Goal: Navigation & Orientation: Find specific page/section

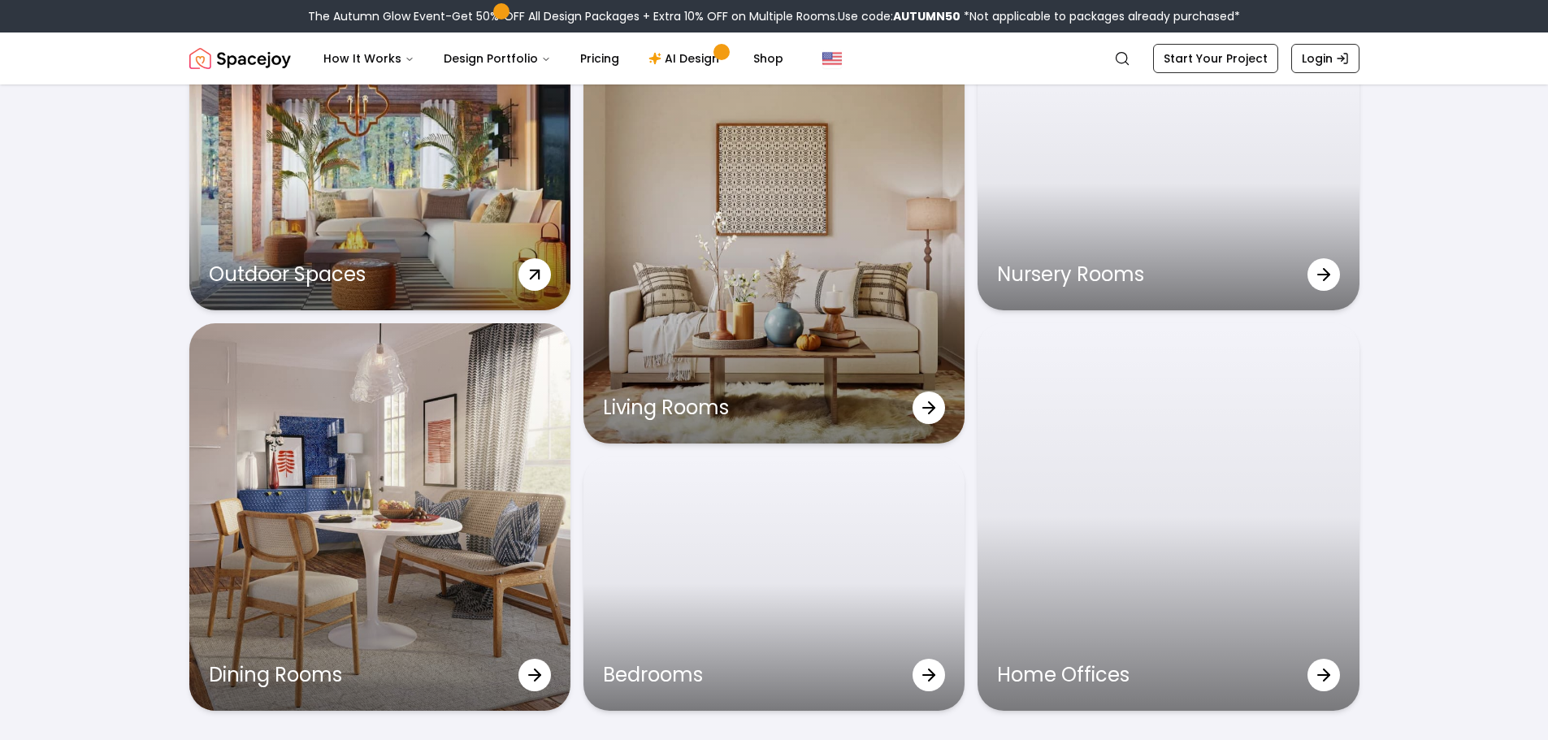
scroll to position [5199, 0]
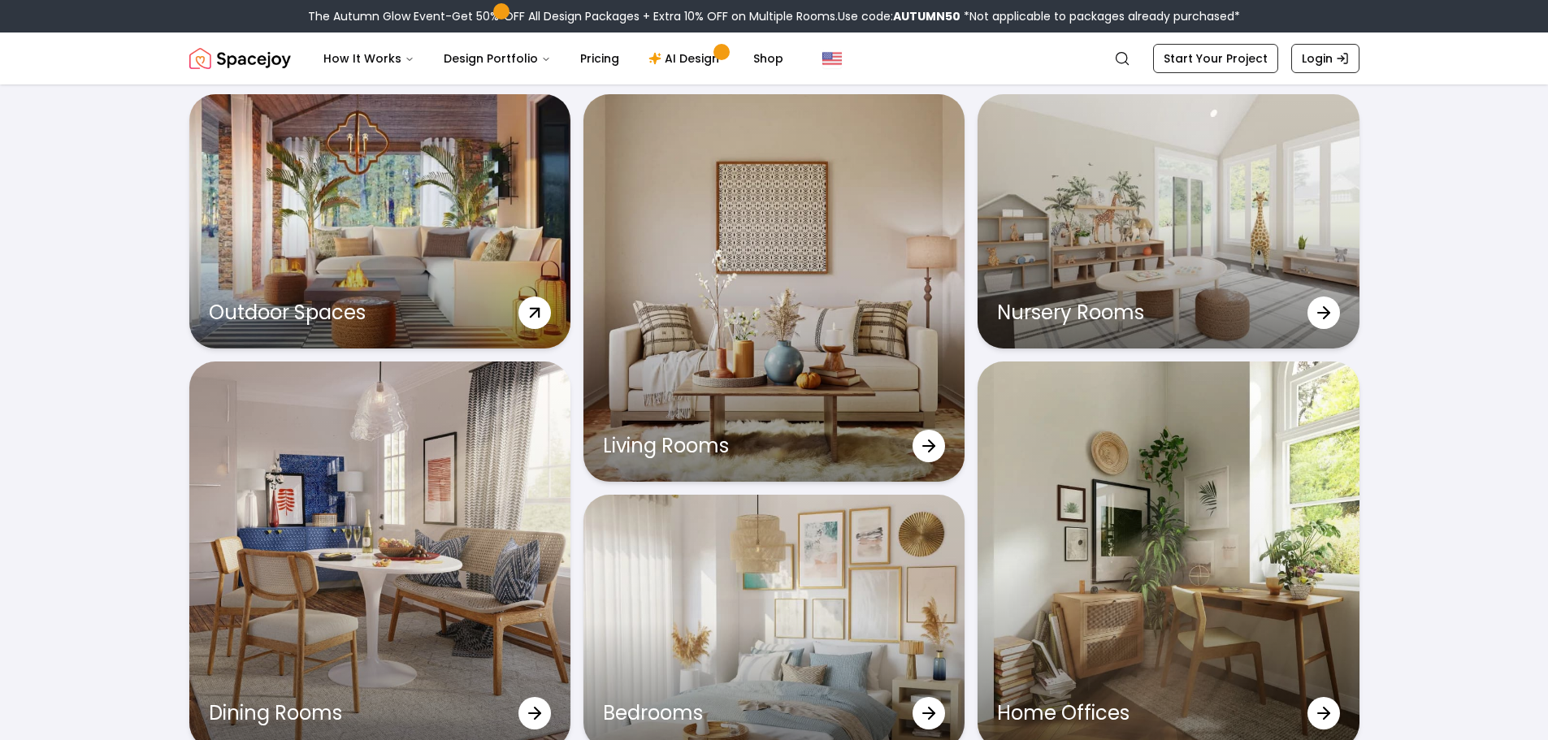
click at [534, 312] on icon at bounding box center [534, 312] width 29 height 29
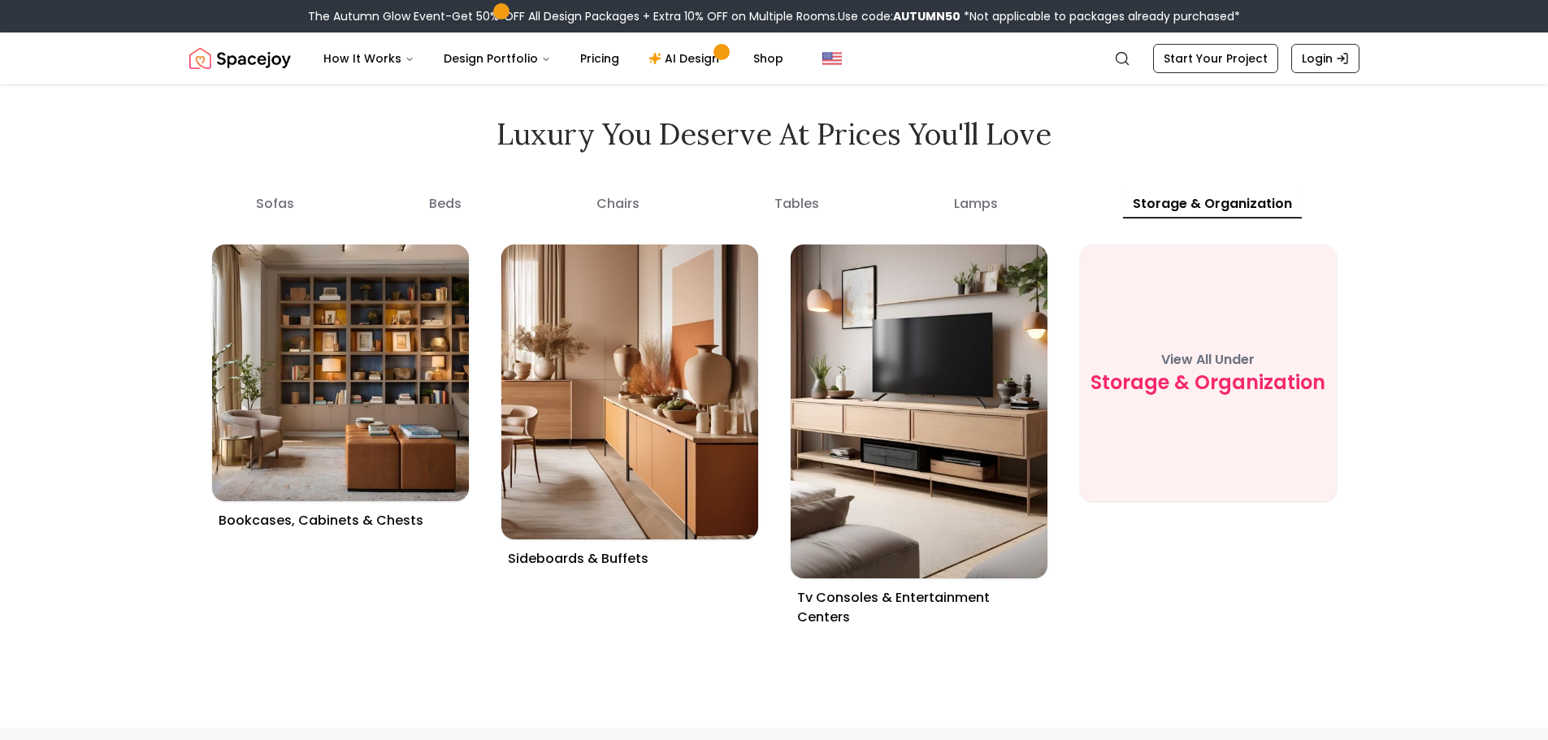
scroll to position [6012, 0]
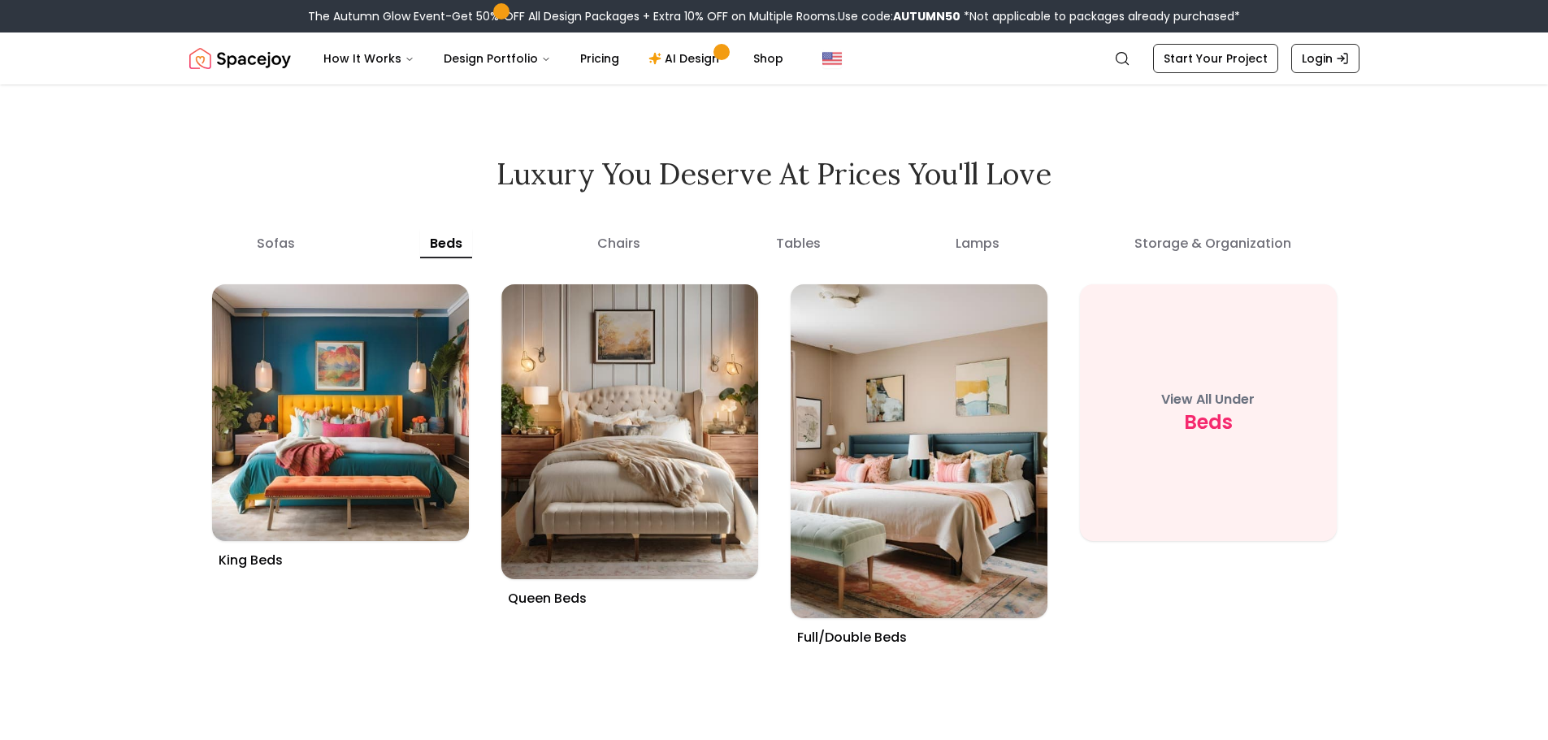
click at [444, 237] on button "beds" at bounding box center [446, 243] width 52 height 29
click at [809, 239] on button "tables" at bounding box center [798, 243] width 64 height 29
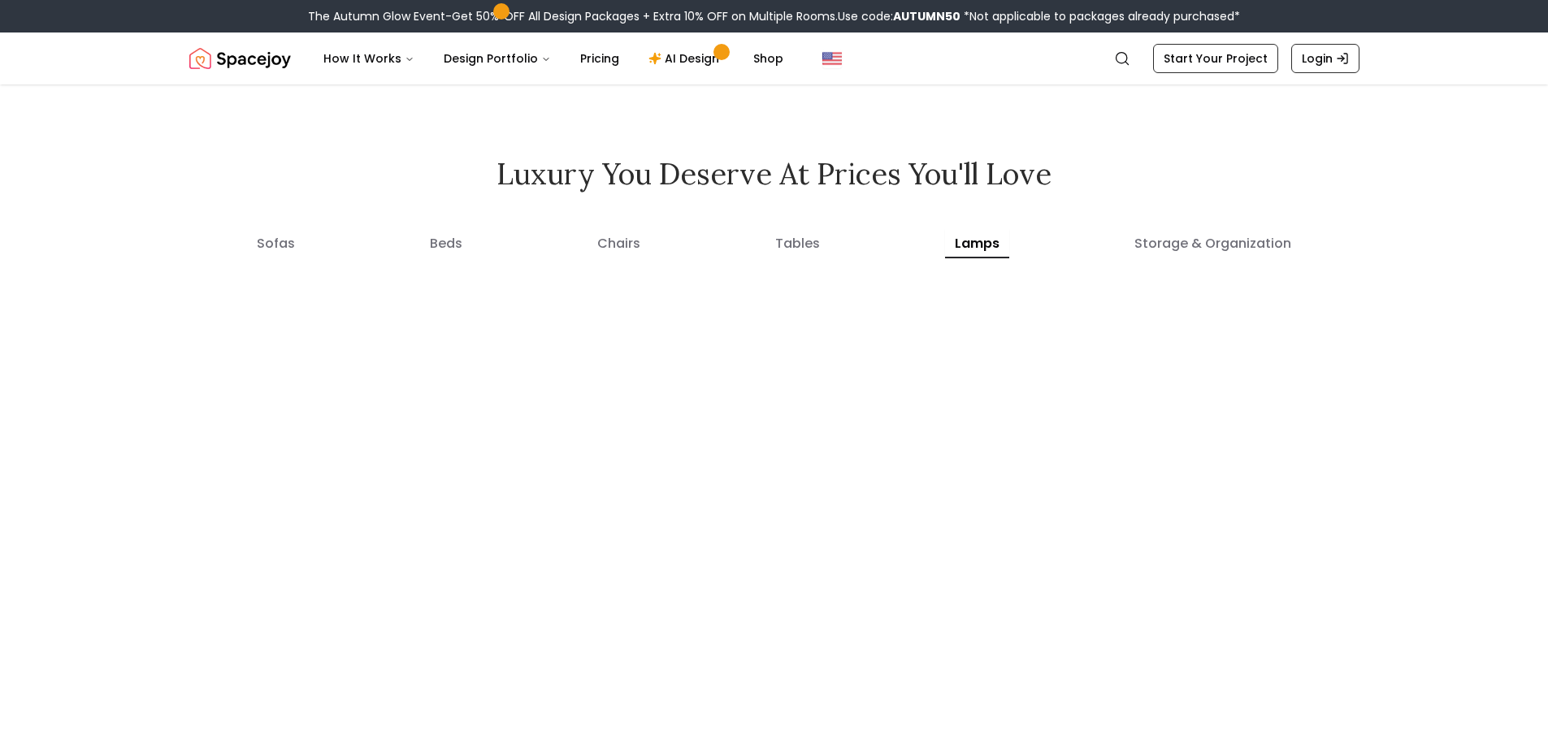
click at [967, 243] on button "lamps" at bounding box center [977, 243] width 64 height 29
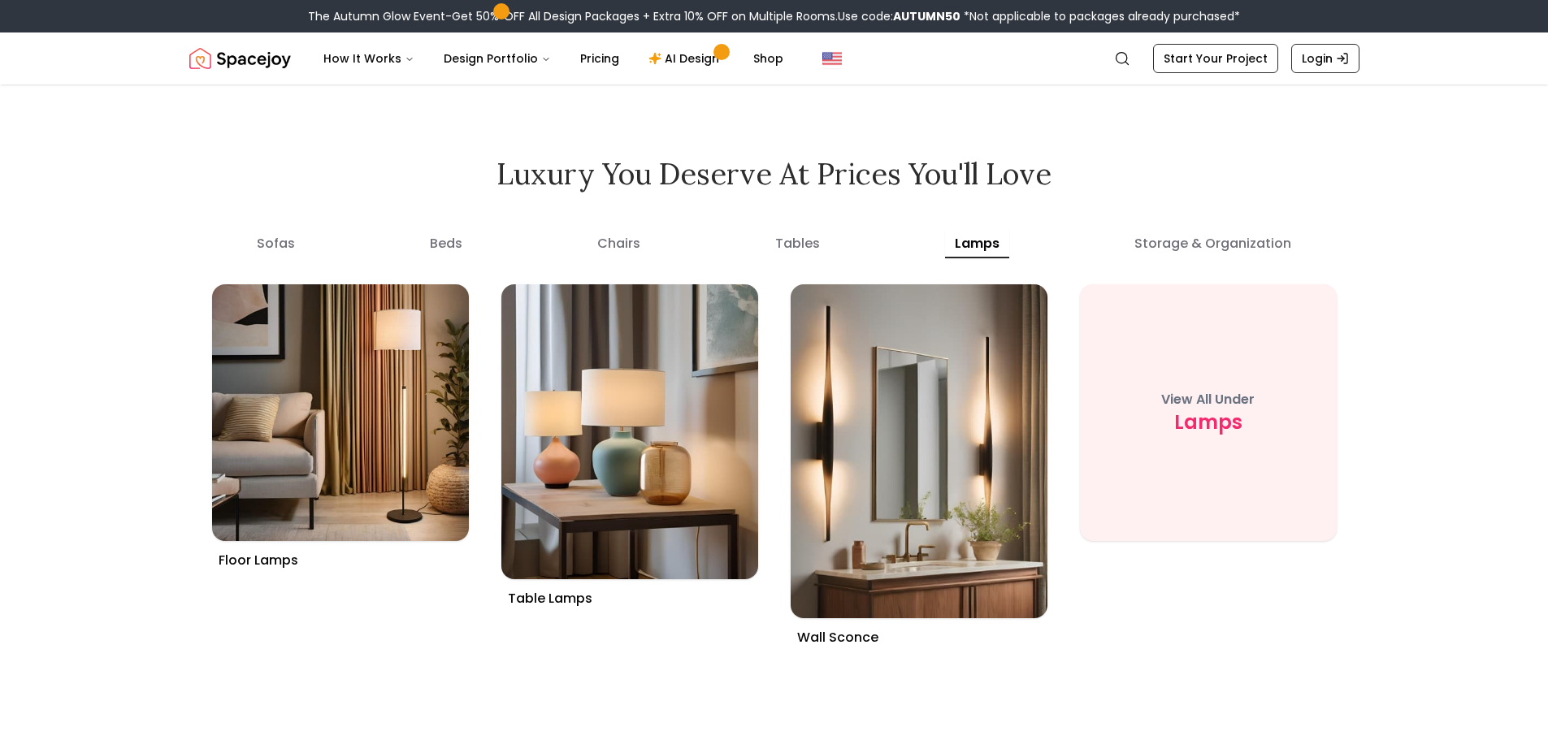
click at [269, 243] on button "sofas" at bounding box center [276, 243] width 58 height 29
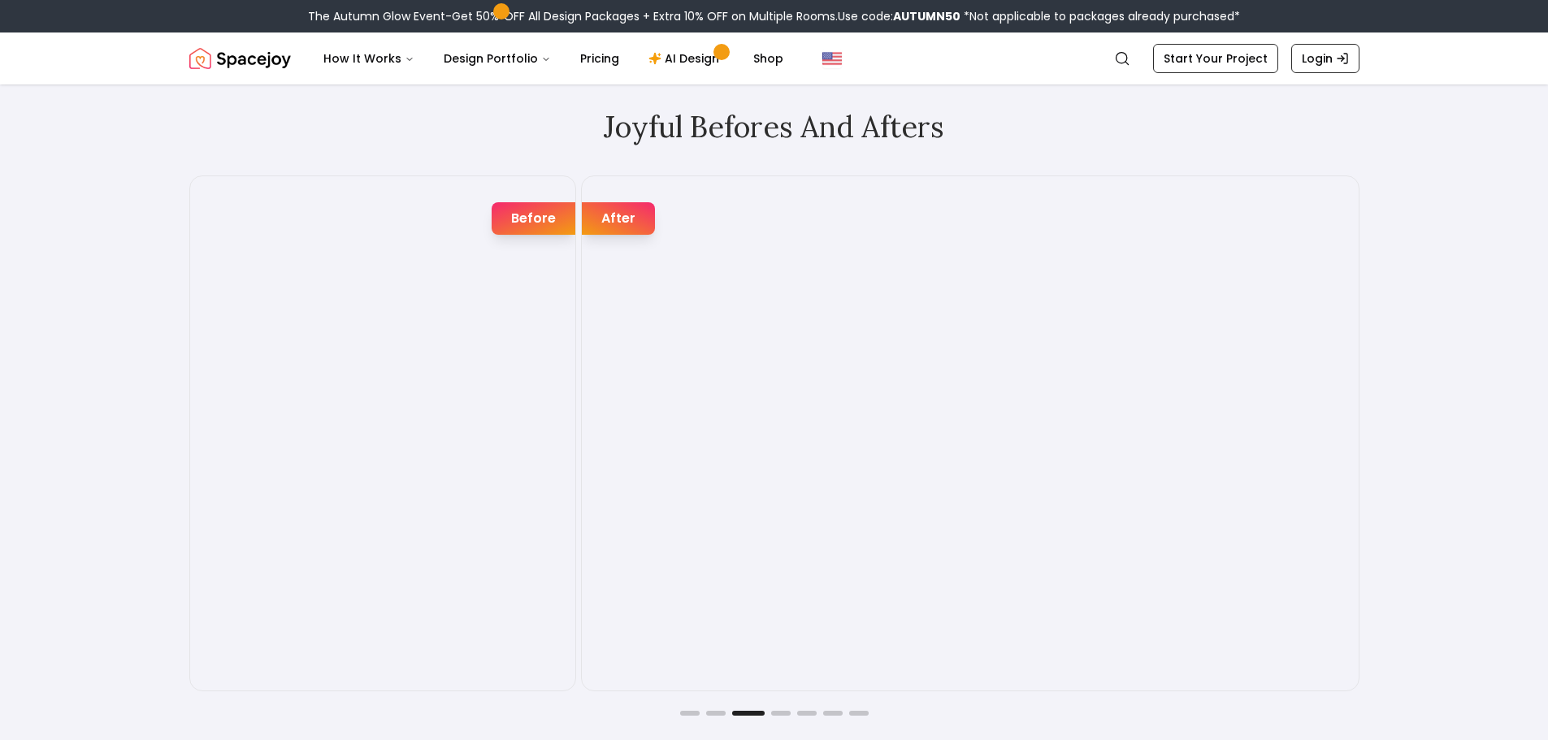
scroll to position [2843, 0]
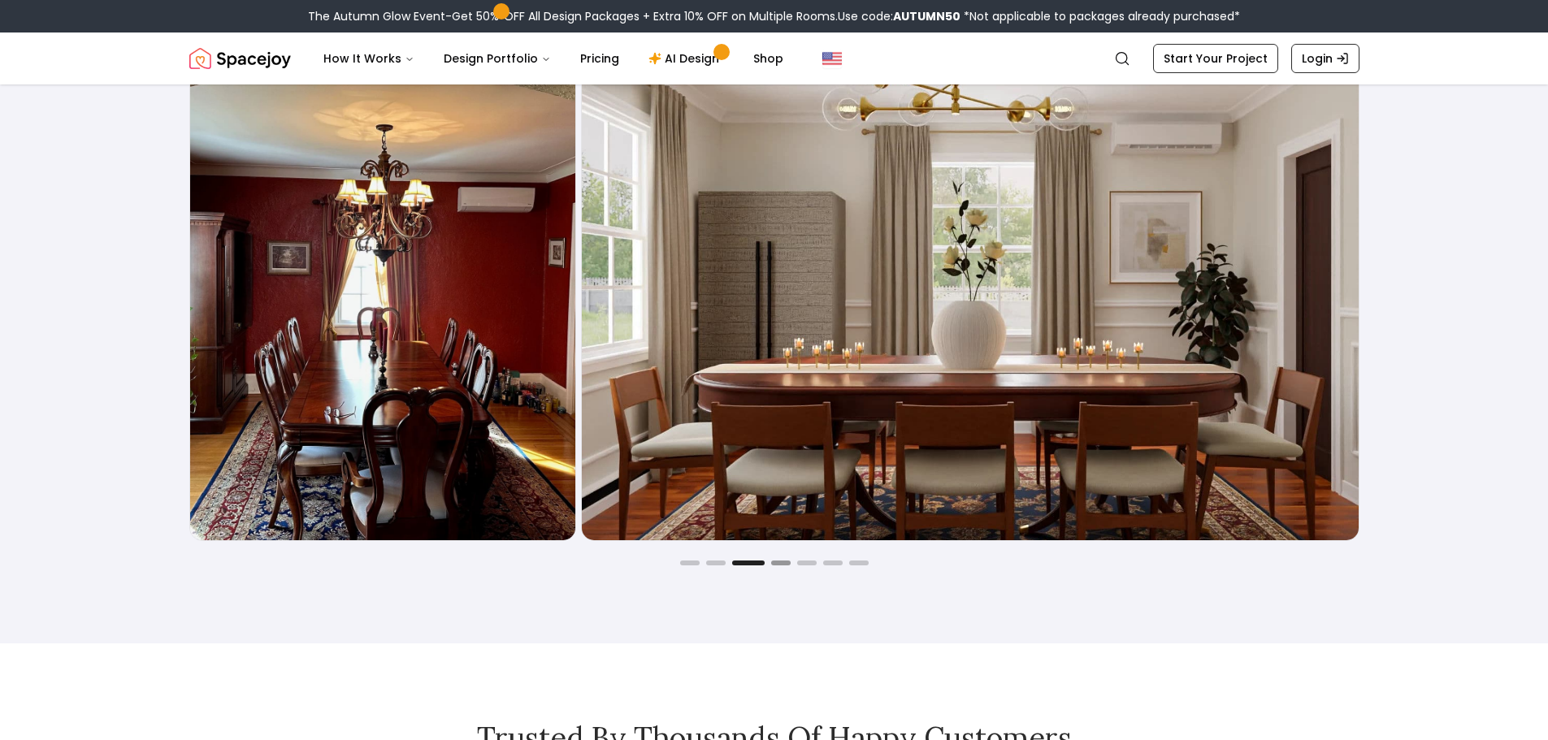
click at [781, 561] on button "Go to slide 4" at bounding box center [780, 563] width 19 height 5
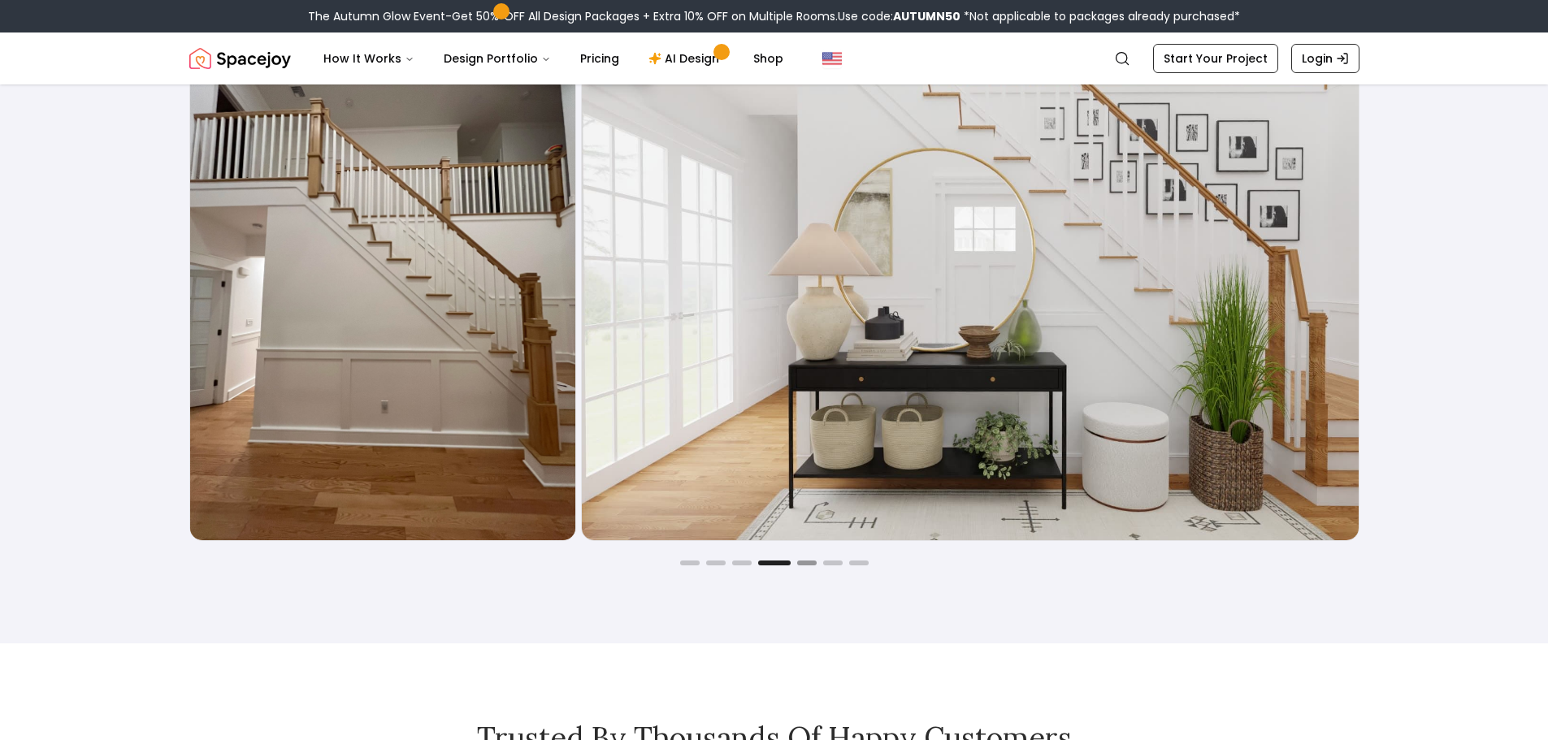
click at [808, 562] on button "Go to slide 5" at bounding box center [806, 563] width 19 height 5
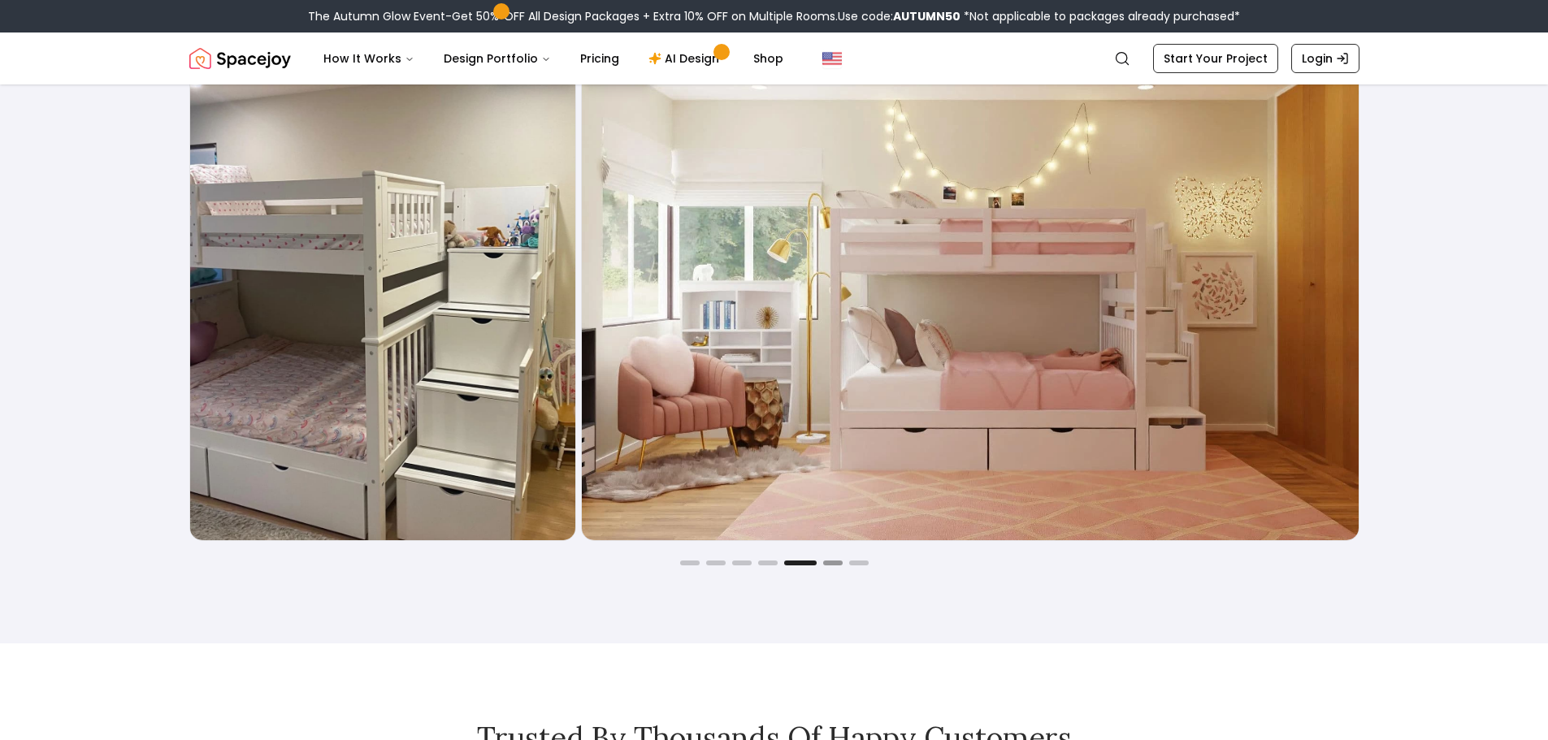
click at [828, 562] on button "Go to slide 6" at bounding box center [832, 563] width 19 height 5
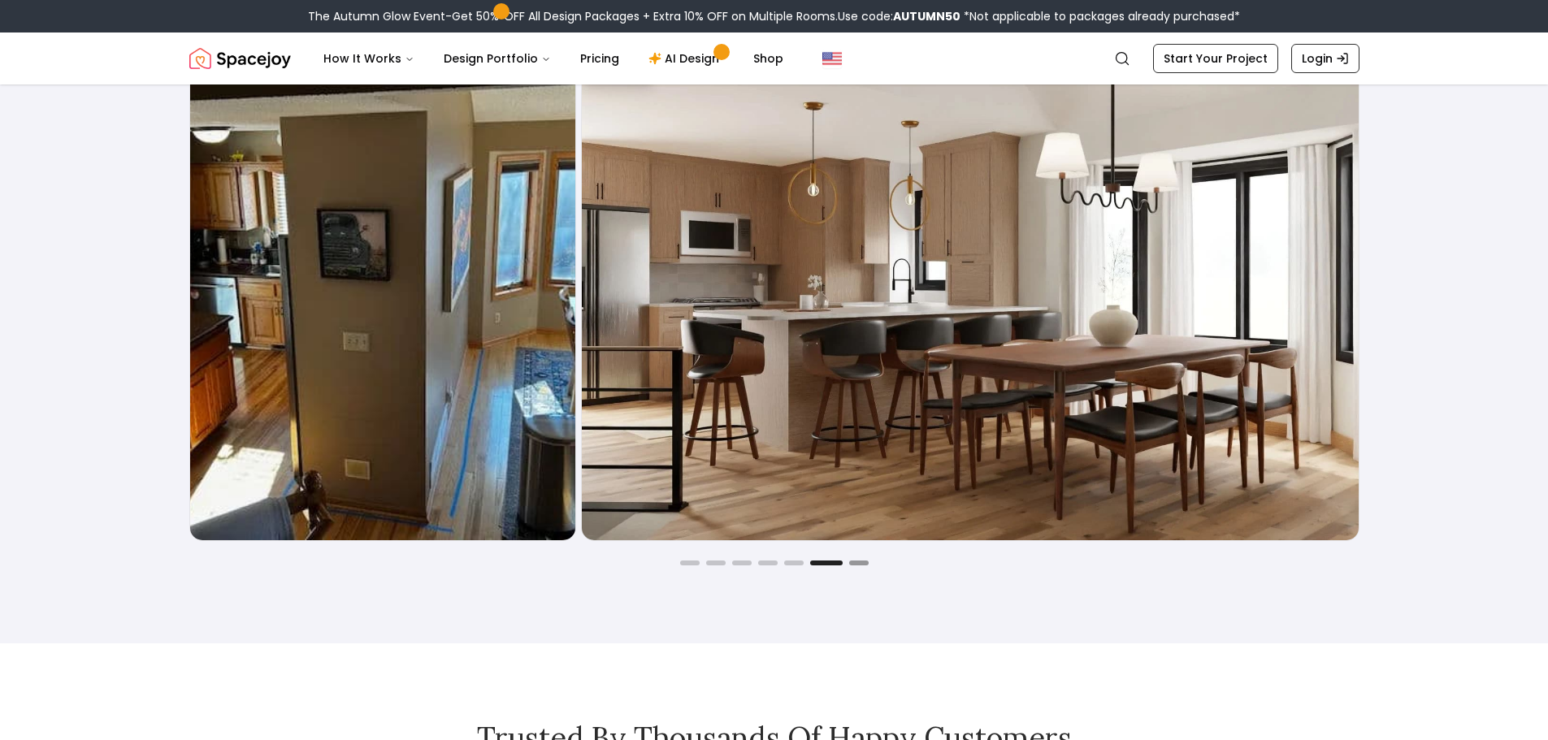
click at [855, 561] on button "Go to slide 7" at bounding box center [858, 563] width 19 height 5
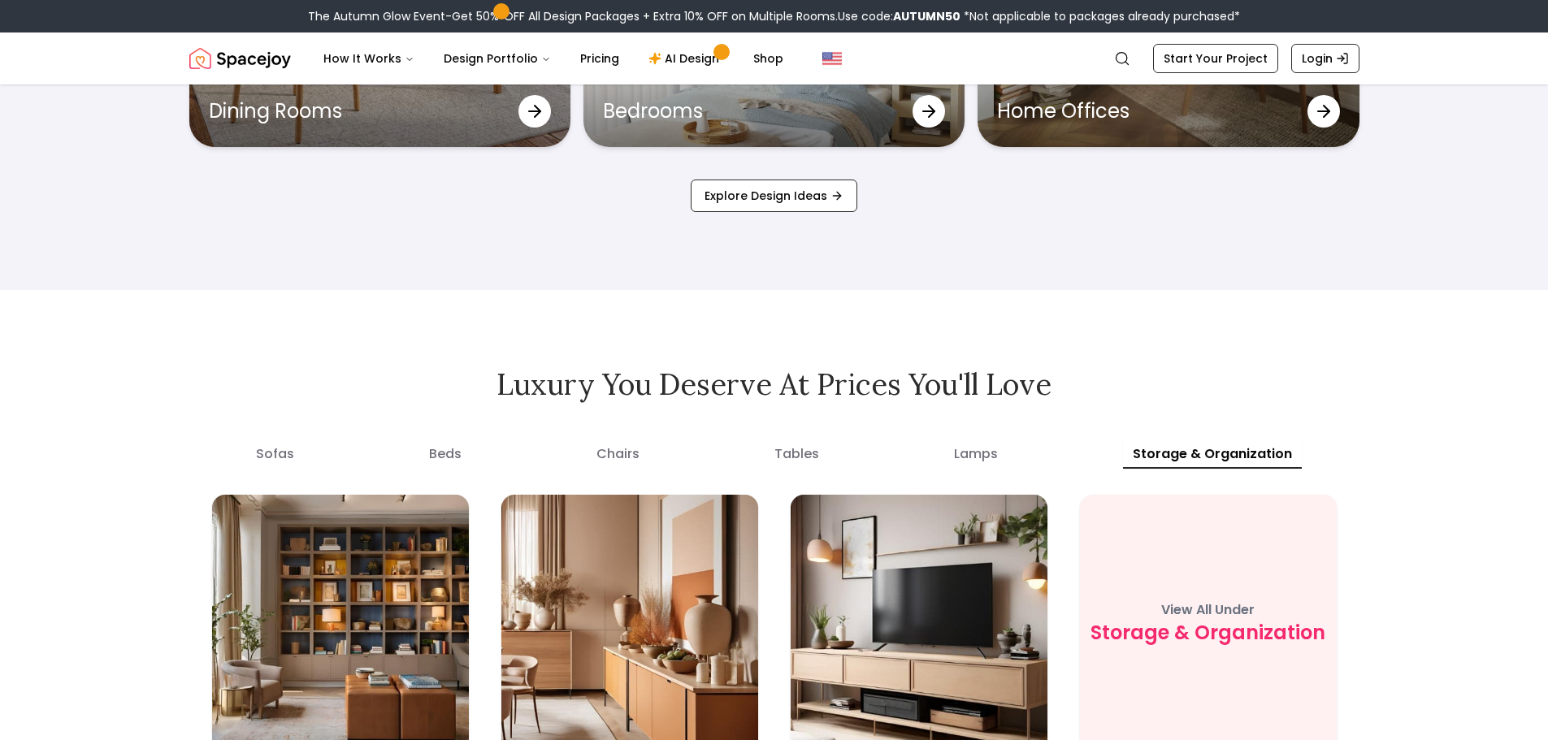
scroll to position [6012, 0]
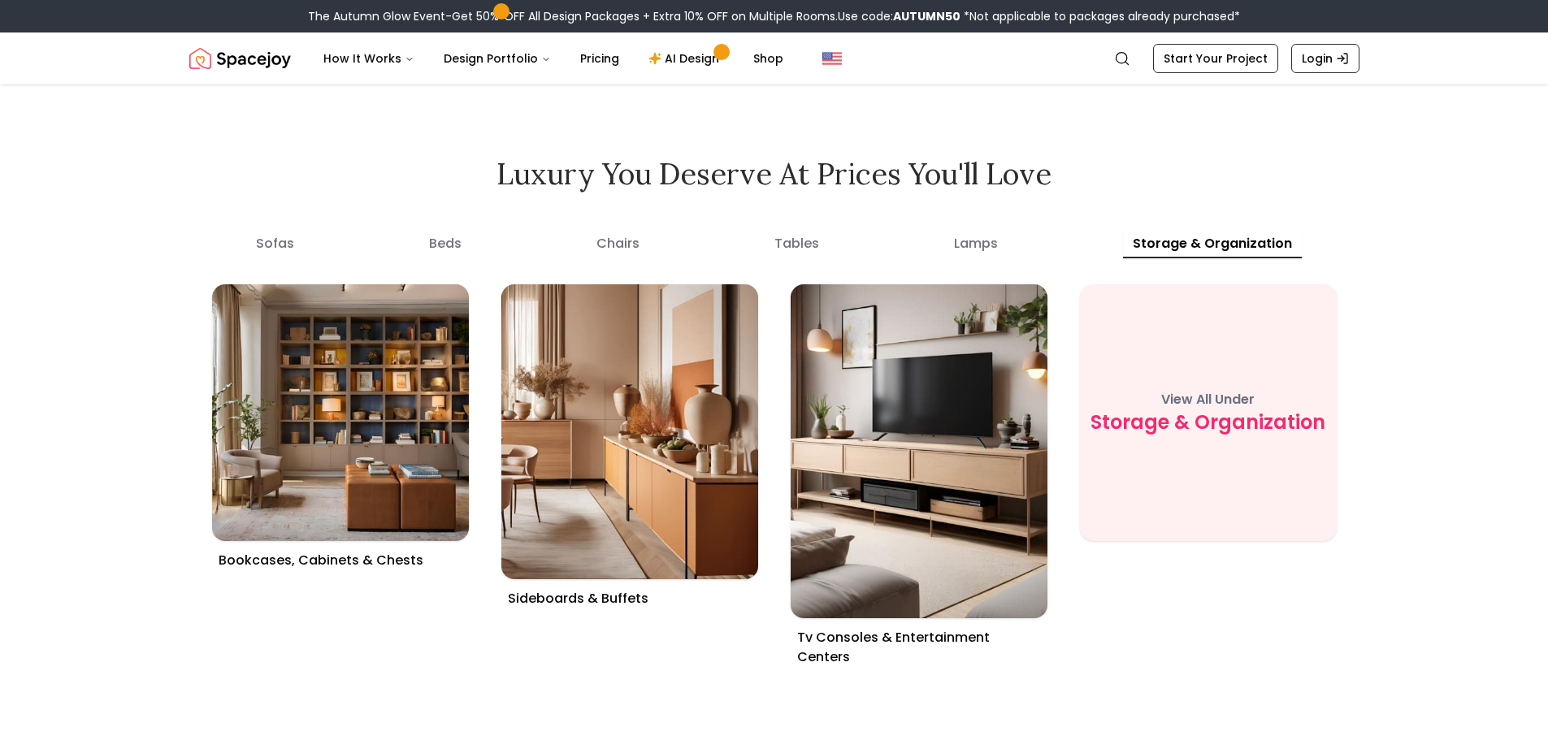
click at [278, 238] on button "sofas" at bounding box center [275, 243] width 58 height 29
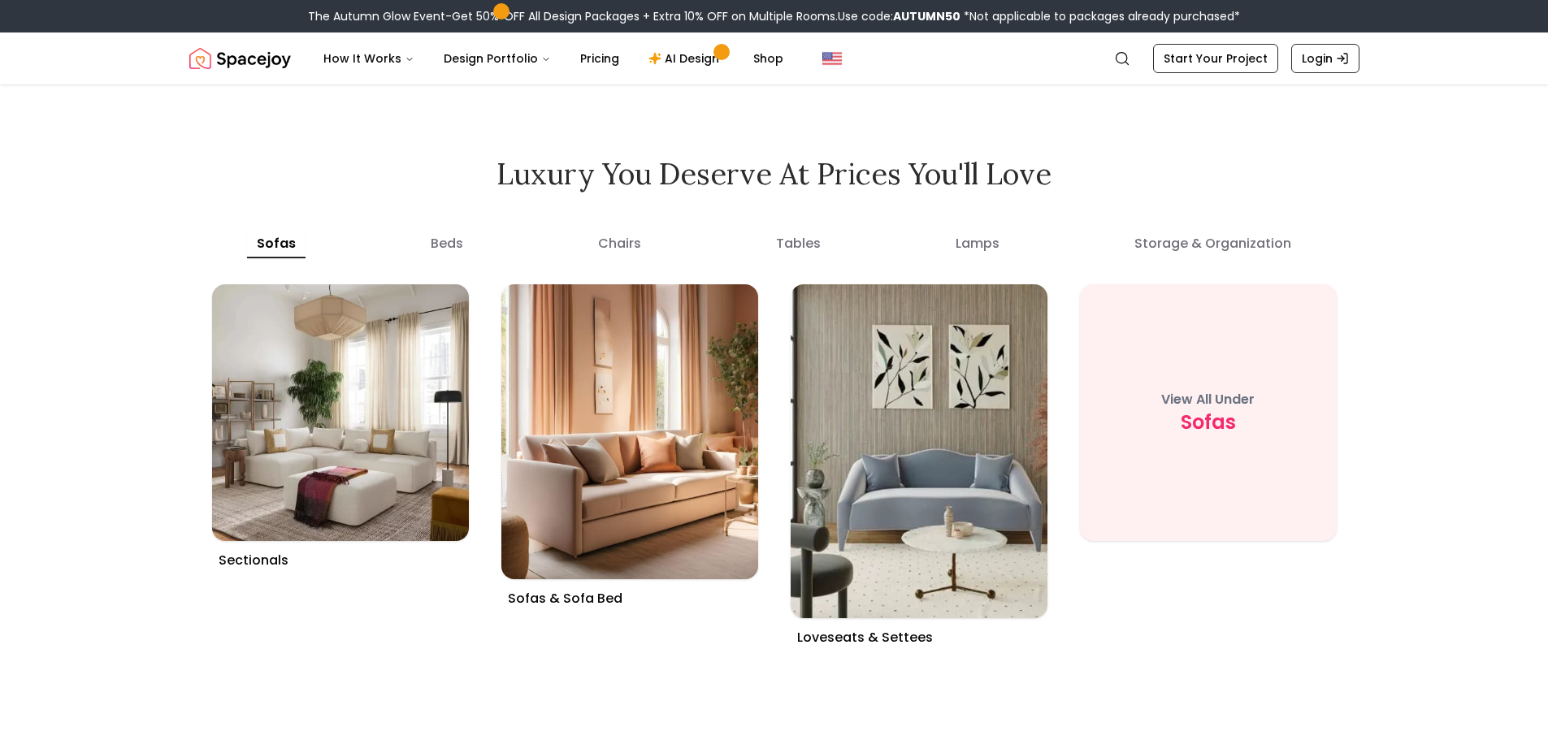
click at [446, 240] on button "beds" at bounding box center [447, 243] width 52 height 29
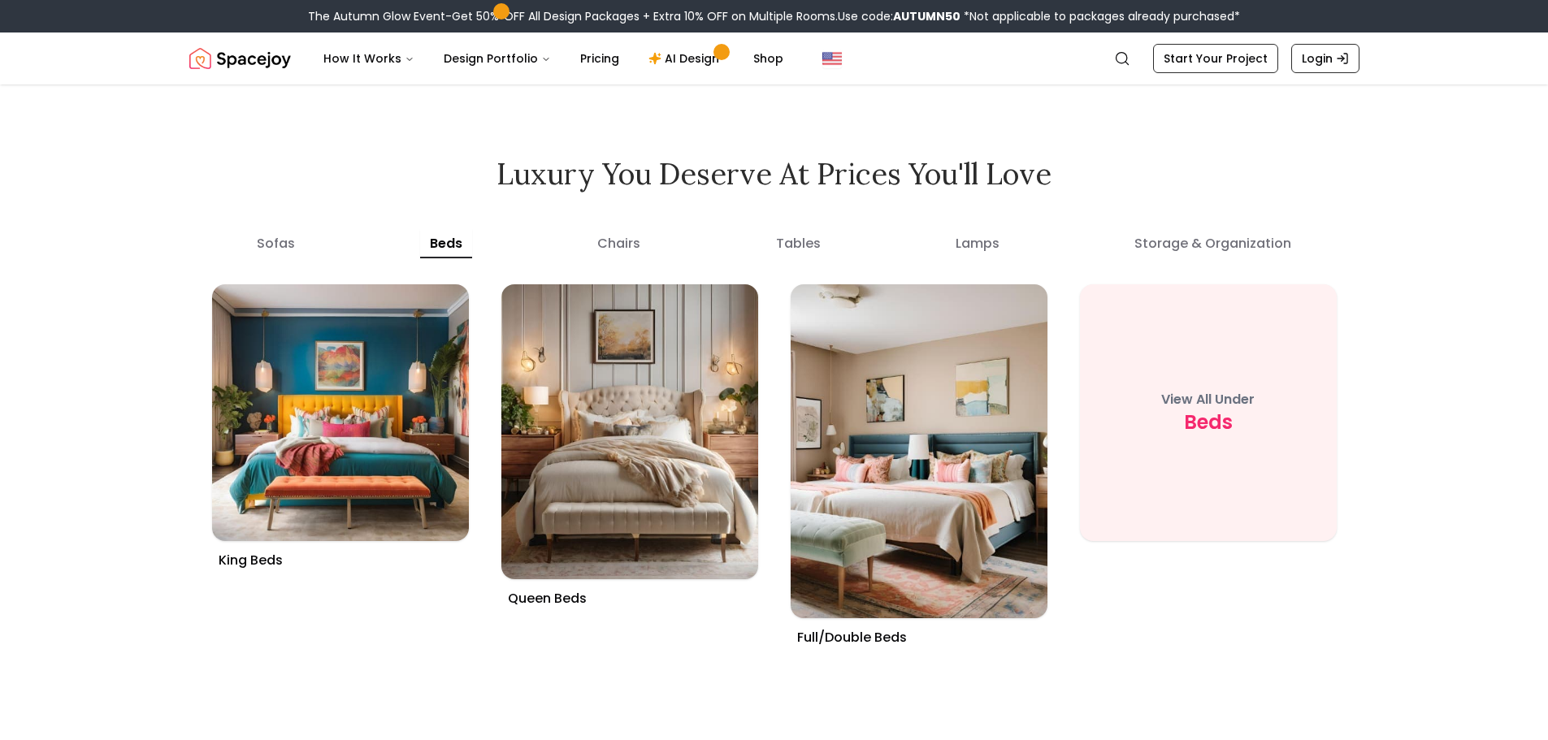
click at [600, 241] on button "chairs" at bounding box center [618, 243] width 63 height 29
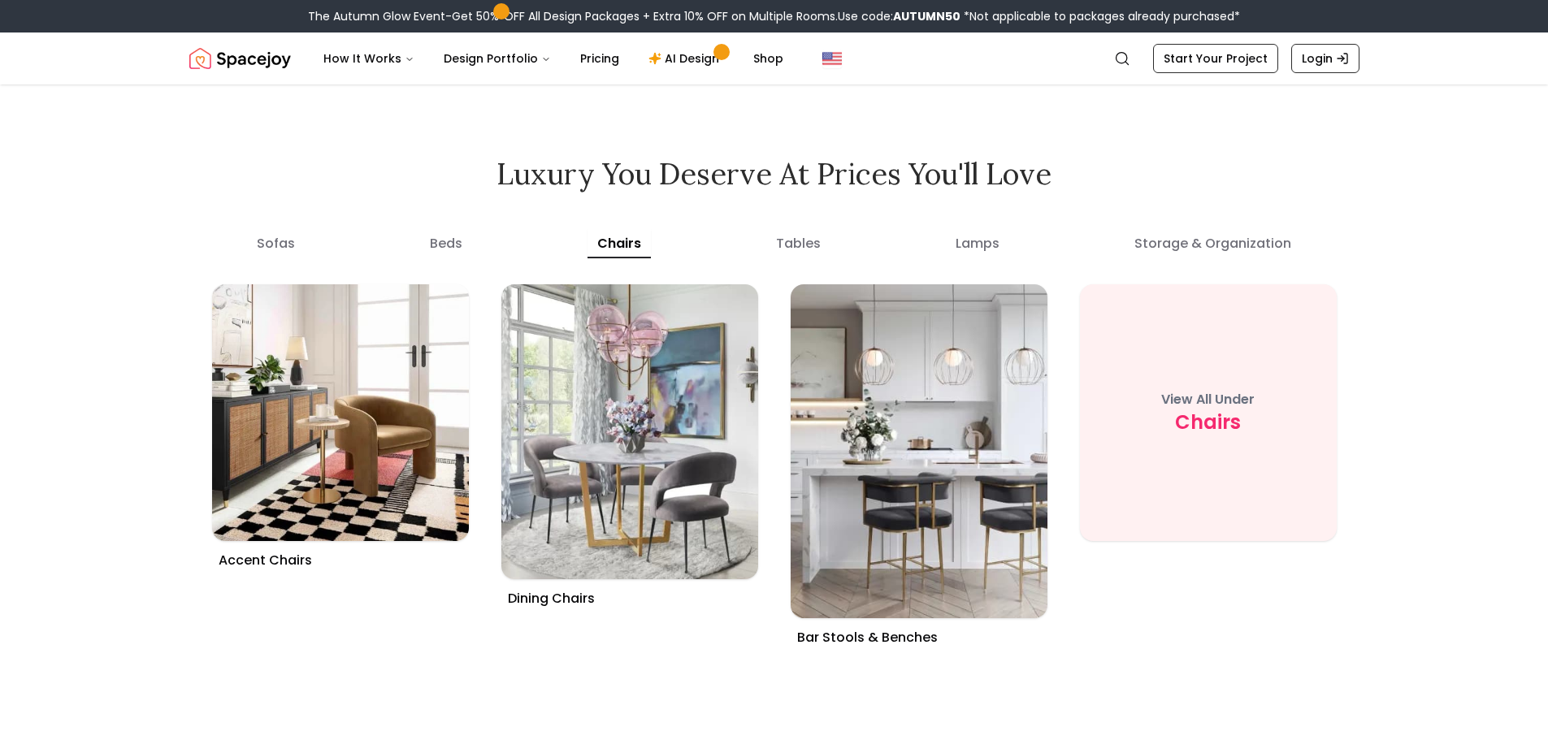
click at [808, 236] on button "tables" at bounding box center [798, 243] width 64 height 29
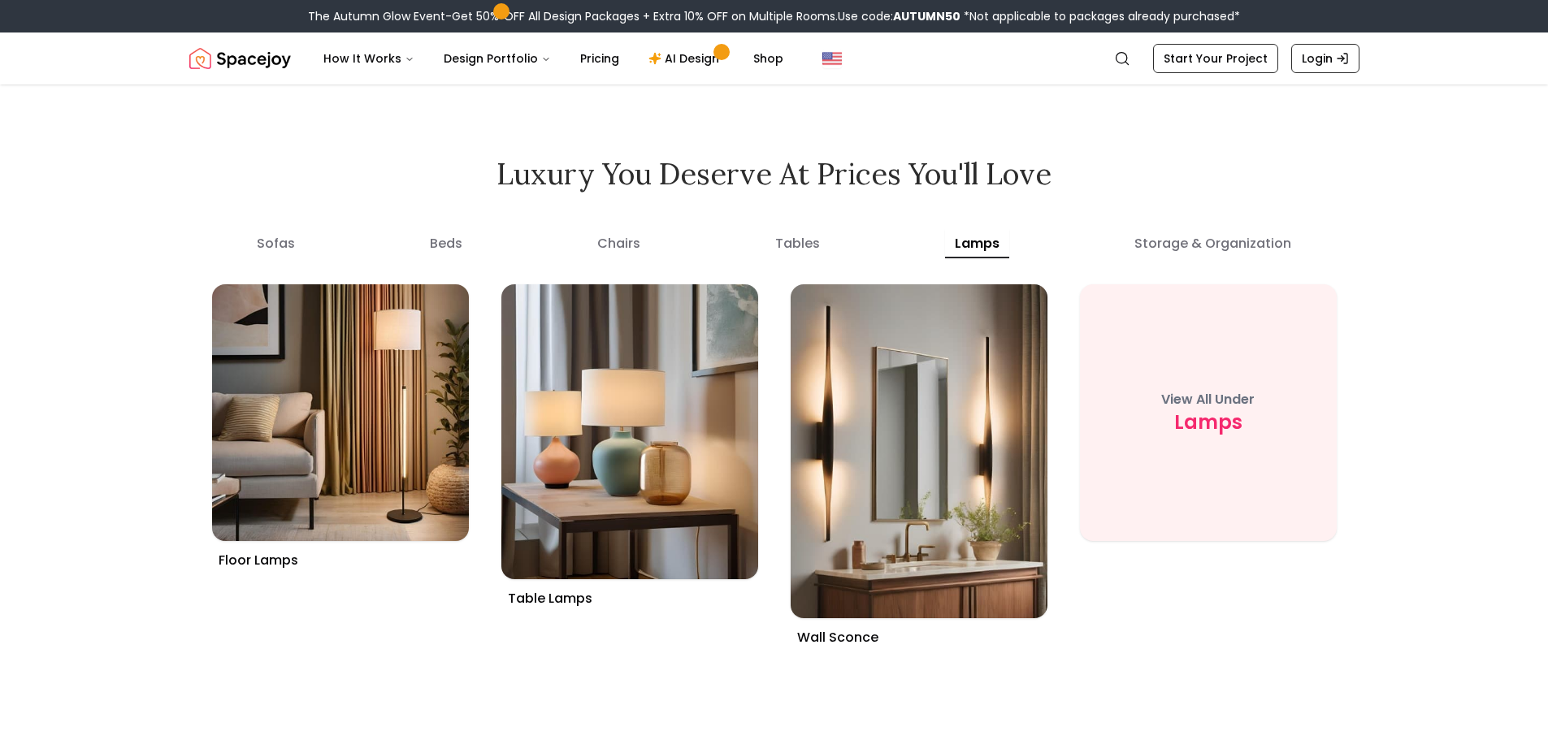
click at [987, 241] on button "lamps" at bounding box center [977, 243] width 64 height 29
click at [1197, 424] on span "lamps" at bounding box center [1208, 422] width 68 height 26
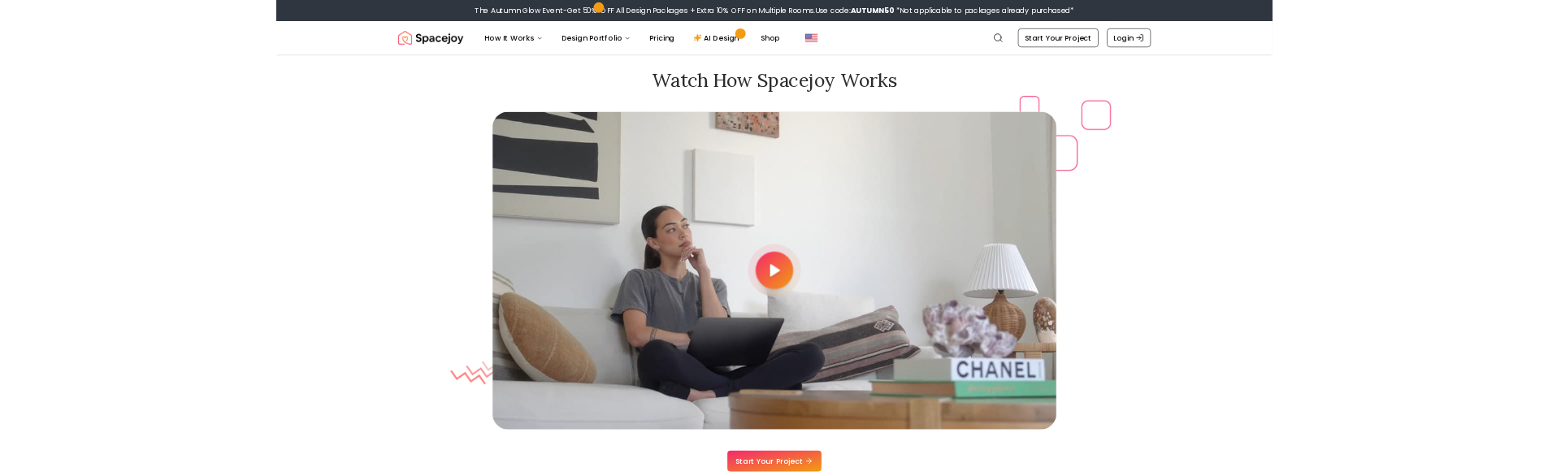
scroll to position [4306, 0]
